Goal: Transaction & Acquisition: Obtain resource

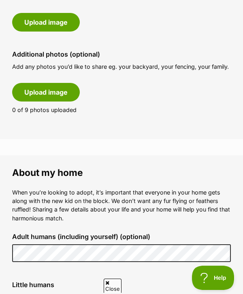
scroll to position [463, 0]
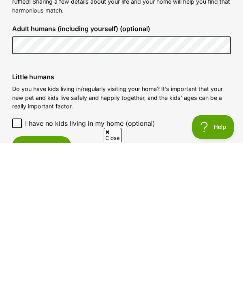
click at [127, 270] on span "I have no kids living in my home (optional)" at bounding box center [90, 275] width 130 height 10
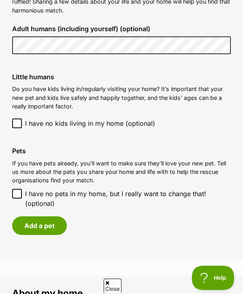
click at [97, 192] on span "I have no pets in my home, but I really want to change that! (optional)" at bounding box center [128, 198] width 206 height 19
click at [22, 192] on input "I have no pets in my home, but I really want to change that! (optional)" at bounding box center [17, 194] width 10 height 10
checkbox input "true"
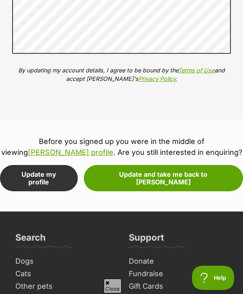
scroll to position [1068, 0]
click at [77, 171] on button "Update my profile" at bounding box center [39, 179] width 78 height 26
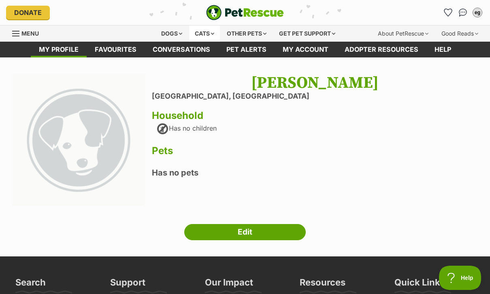
click at [210, 32] on div "Cats" at bounding box center [204, 34] width 31 height 16
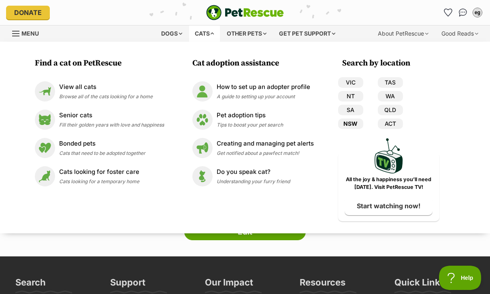
click at [243, 124] on link "NSW" at bounding box center [350, 124] width 25 height 11
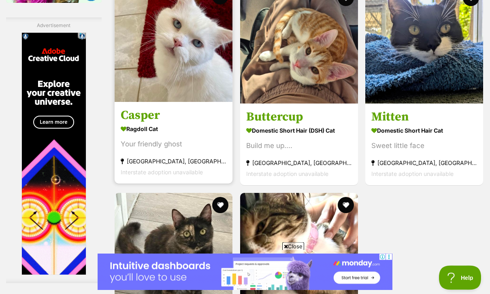
scroll to position [1469, 0]
click at [200, 178] on section "Ragdoll Cat Your friendly ghost [GEOGRAPHIC_DATA], [GEOGRAPHIC_DATA] Interstate…" at bounding box center [174, 150] width 106 height 55
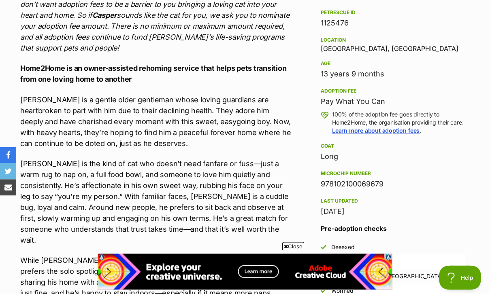
scroll to position [501, 0]
